Goal: Task Accomplishment & Management: Manage account settings

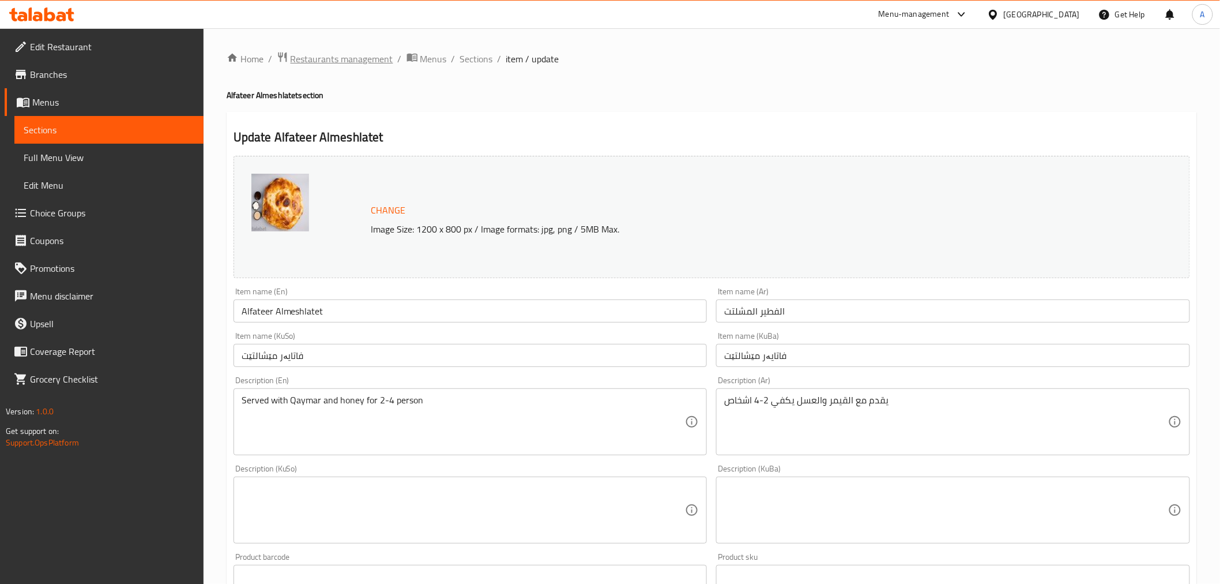
click at [331, 59] on span "Restaurants management" at bounding box center [342, 59] width 103 height 14
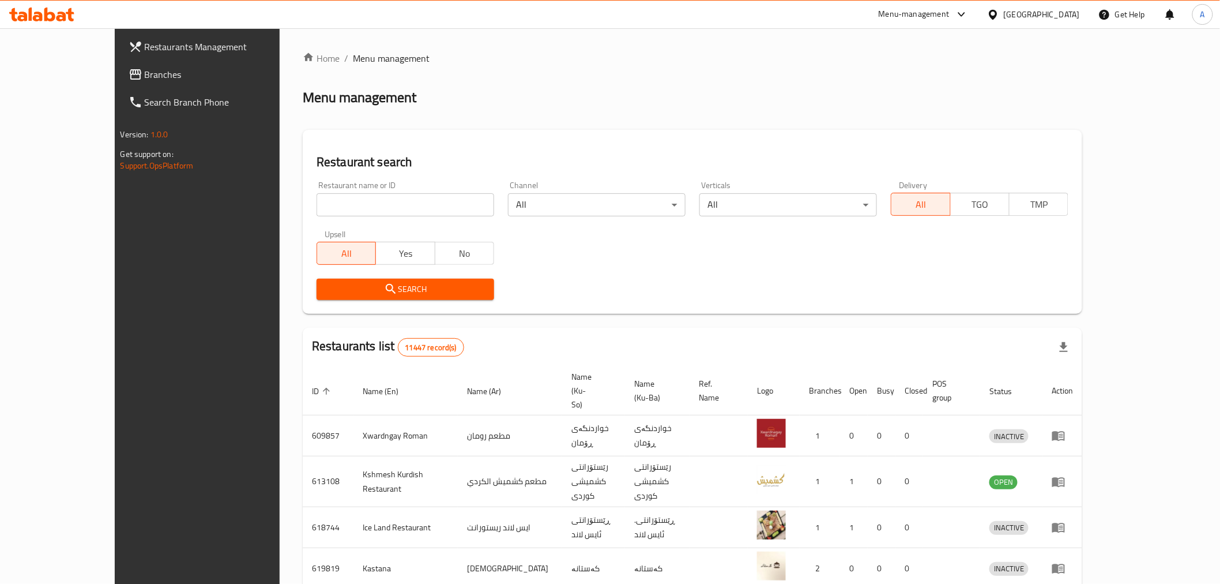
click at [317, 206] on input "search" at bounding box center [406, 204] width 178 height 23
paste input "[PERSON_NAME], [PERSON_NAME], [PERSON_NAME]"
drag, startPoint x: 378, startPoint y: 206, endPoint x: 480, endPoint y: 206, distance: 102.1
click at [480, 206] on div "Restaurant name or ID [PERSON_NAME] Sham, [PERSON_NAME], [PERSON_NAME] Restaura…" at bounding box center [693, 240] width 766 height 133
click button "Search" at bounding box center [406, 289] width 178 height 21
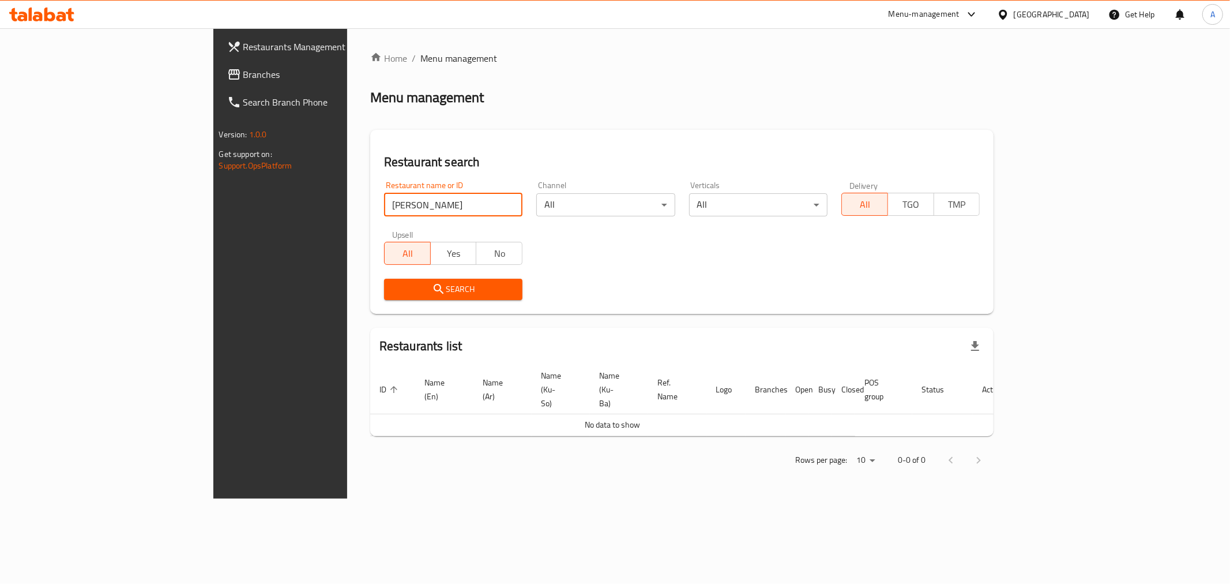
drag, startPoint x: 314, startPoint y: 206, endPoint x: 423, endPoint y: 209, distance: 108.5
click at [423, 209] on input "[PERSON_NAME]" at bounding box center [453, 204] width 138 height 23
type input "[PERSON_NAME]"
click button "Search" at bounding box center [453, 289] width 138 height 21
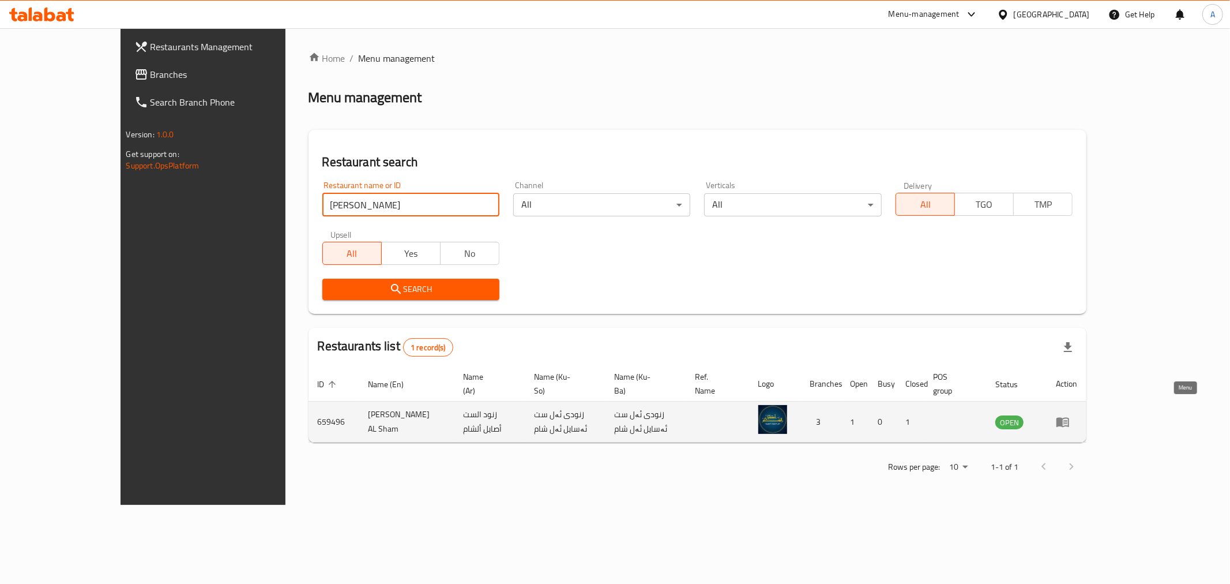
click at [1070, 415] on icon "enhanced table" at bounding box center [1063, 422] width 14 height 14
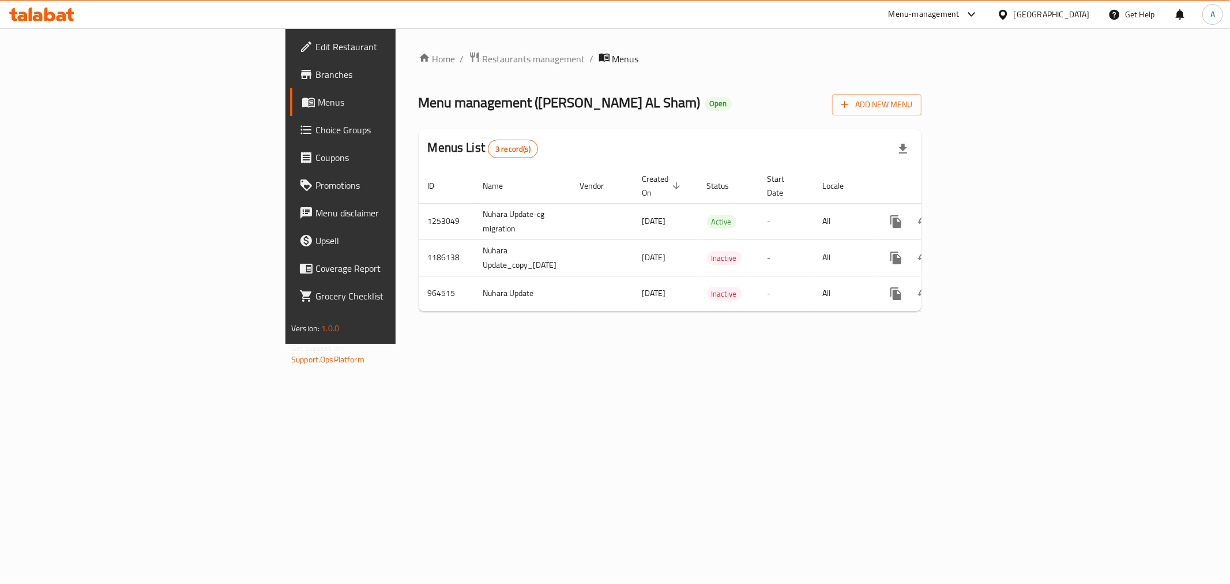
click at [315, 71] on span "Branches" at bounding box center [398, 74] width 166 height 14
